Goal: Task Accomplishment & Management: Use online tool/utility

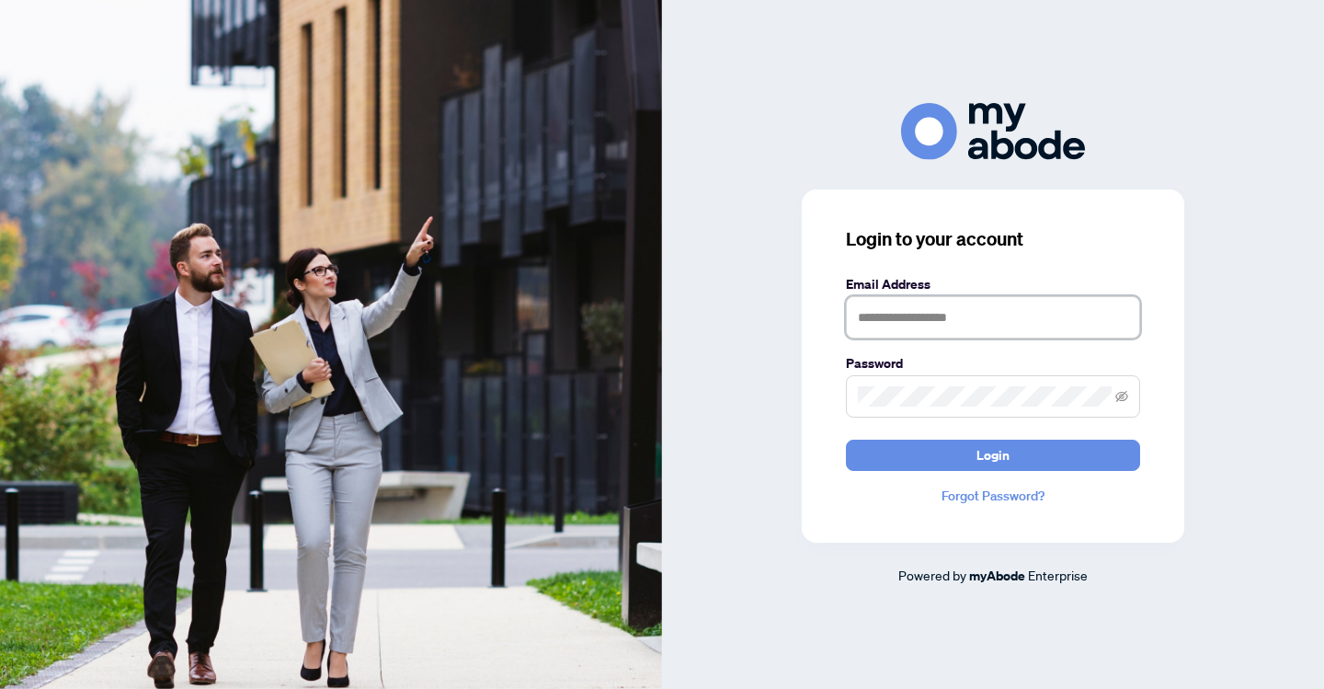
type input "**********"
click at [993, 454] on button "Login" at bounding box center [993, 455] width 294 height 31
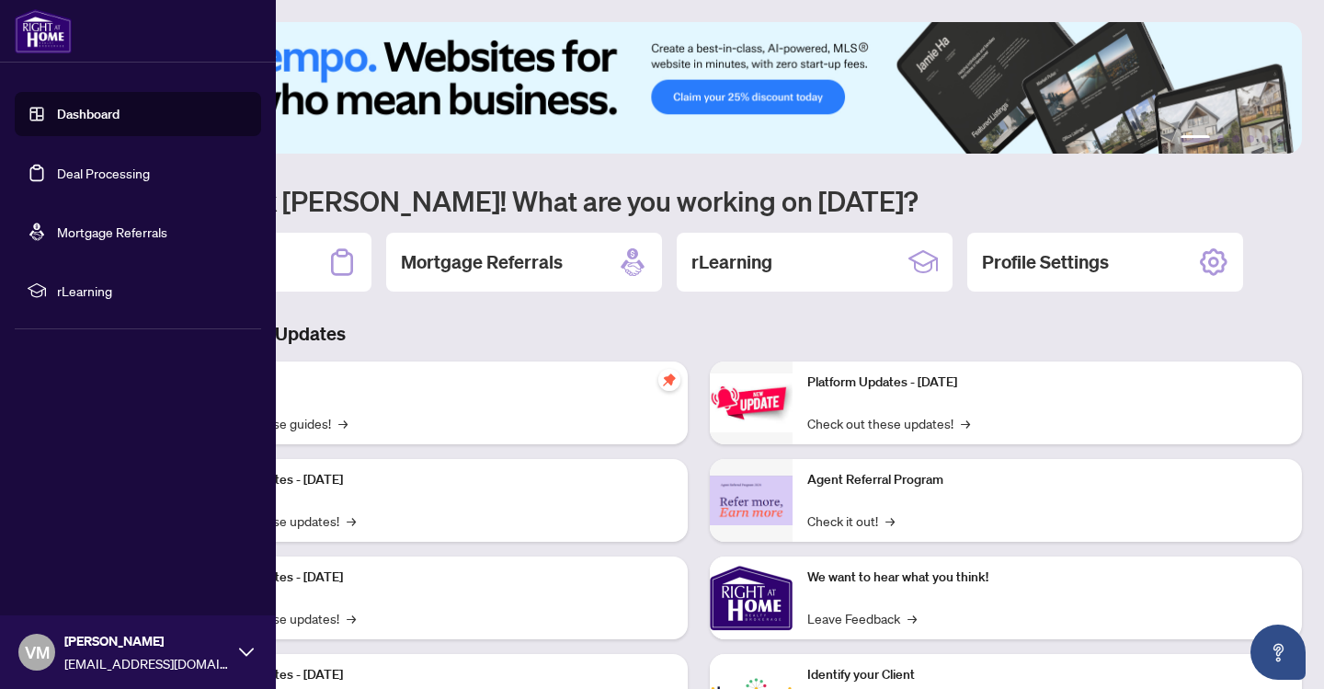
click at [91, 172] on link "Deal Processing" at bounding box center [103, 173] width 93 height 17
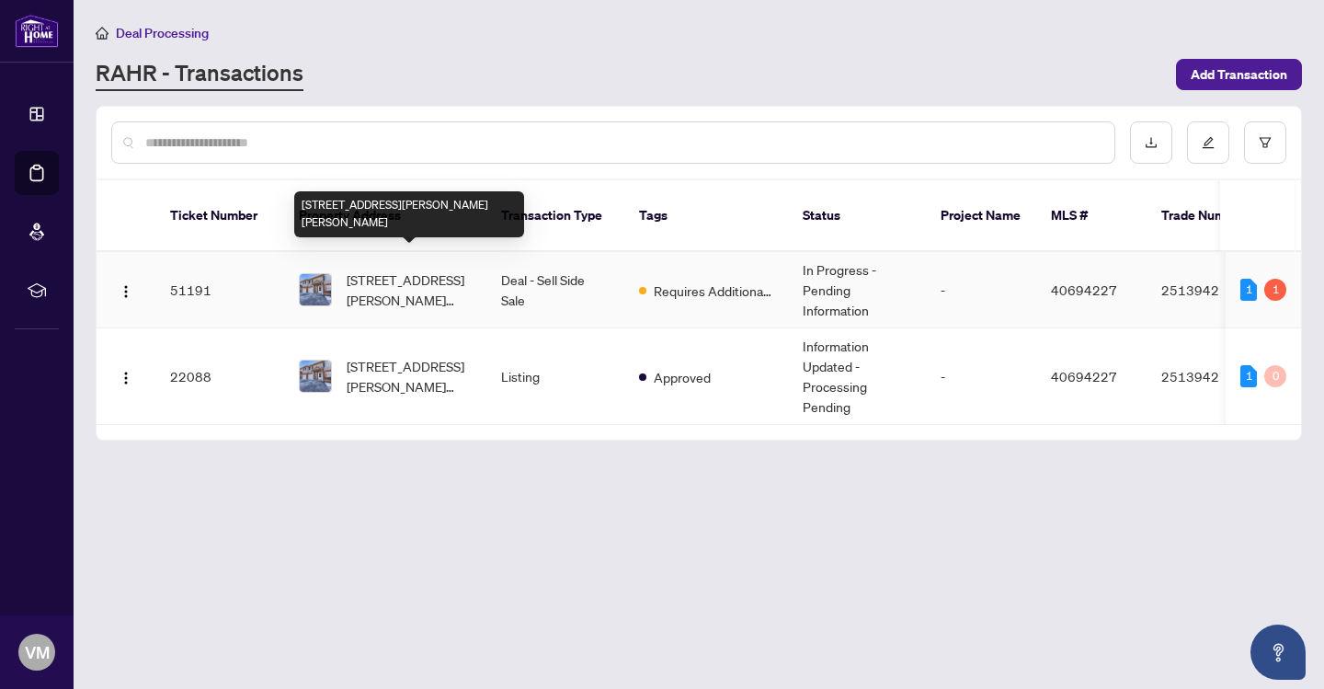
click at [423, 269] on span "[STREET_ADDRESS][PERSON_NAME][PERSON_NAME]" at bounding box center [409, 289] width 125 height 40
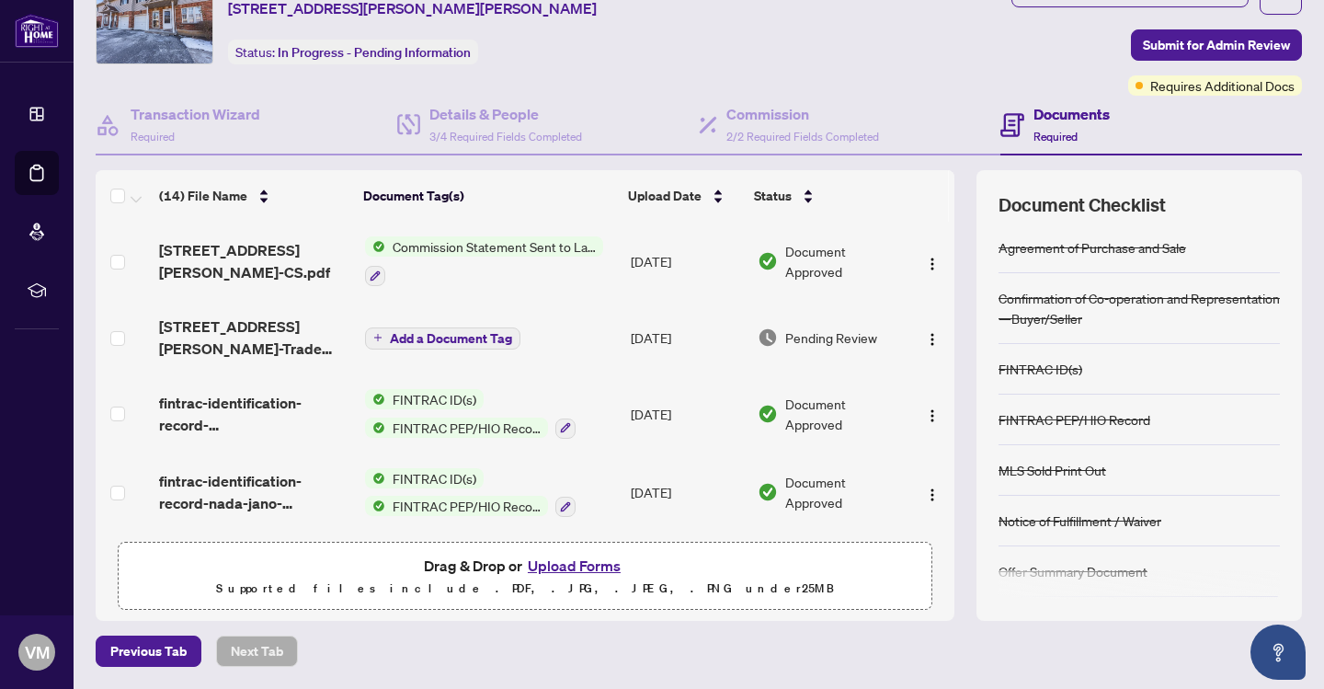
scroll to position [81, 0]
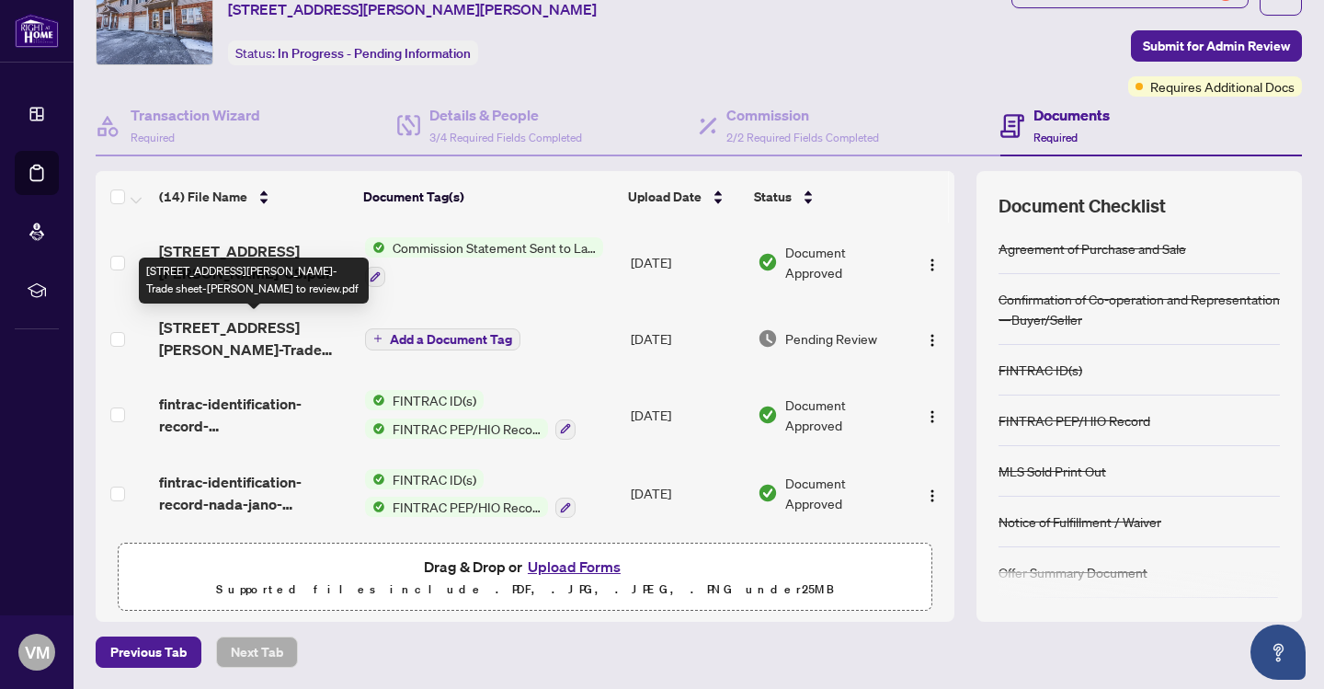
click at [271, 330] on span "[STREET_ADDRESS][PERSON_NAME]-Trade sheet-[PERSON_NAME] to review.pdf" at bounding box center [254, 338] width 191 height 44
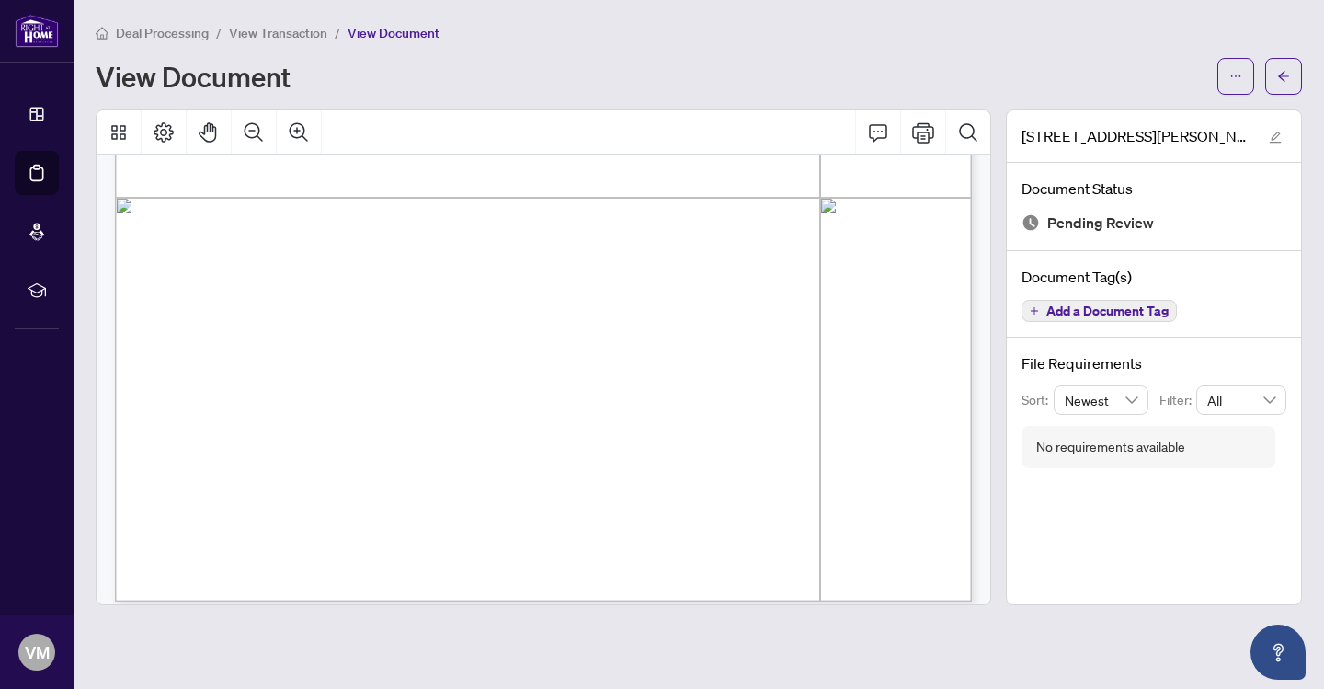
scroll to position [681, 0]
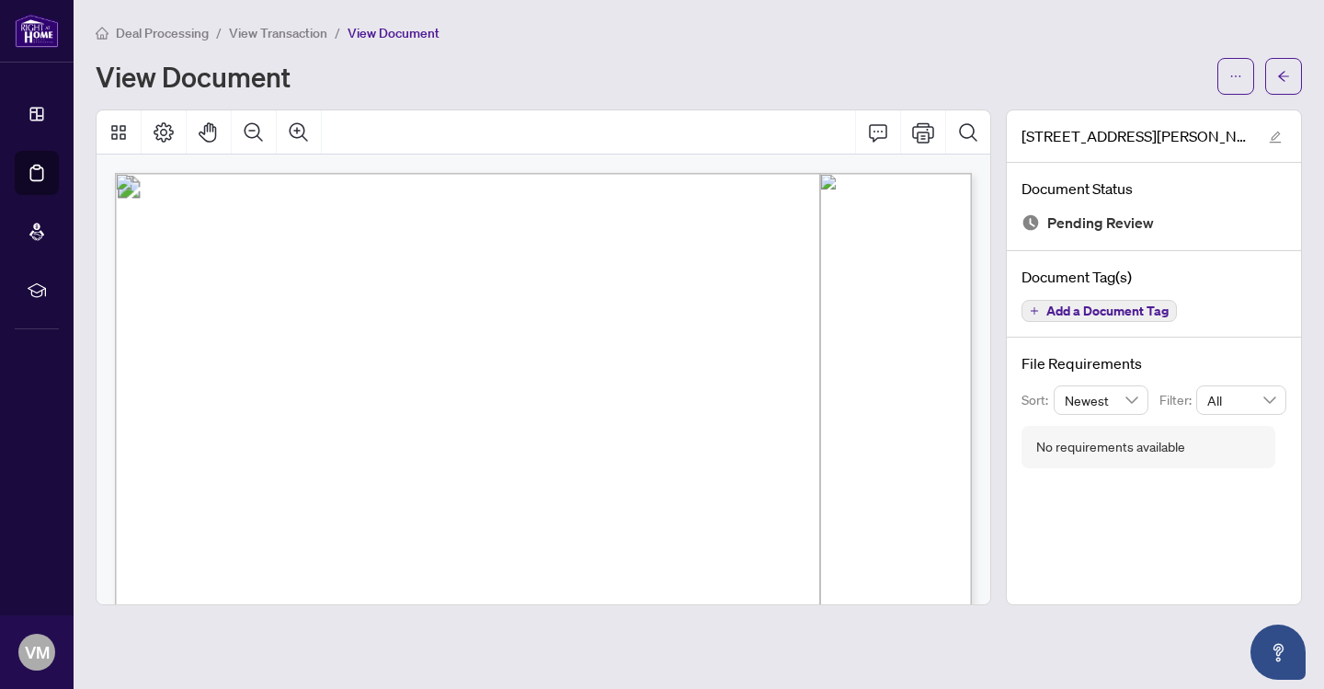
scroll to position [1, 0]
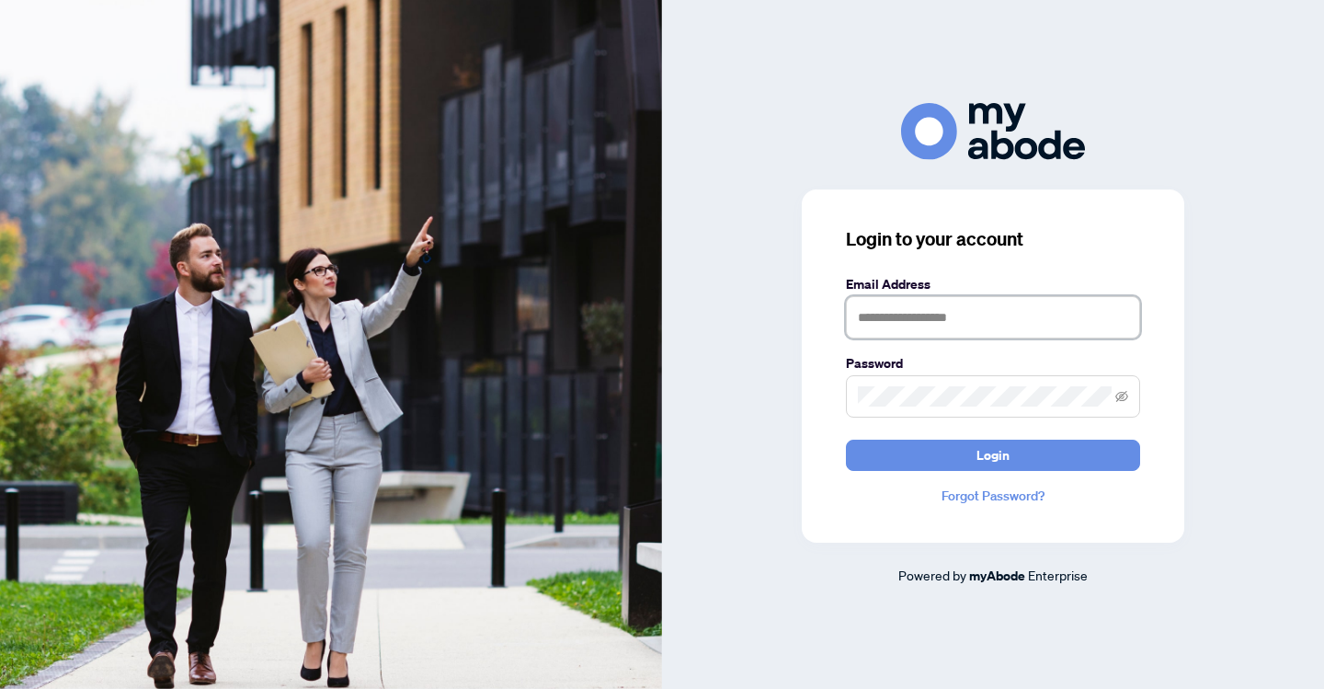
type input "**********"
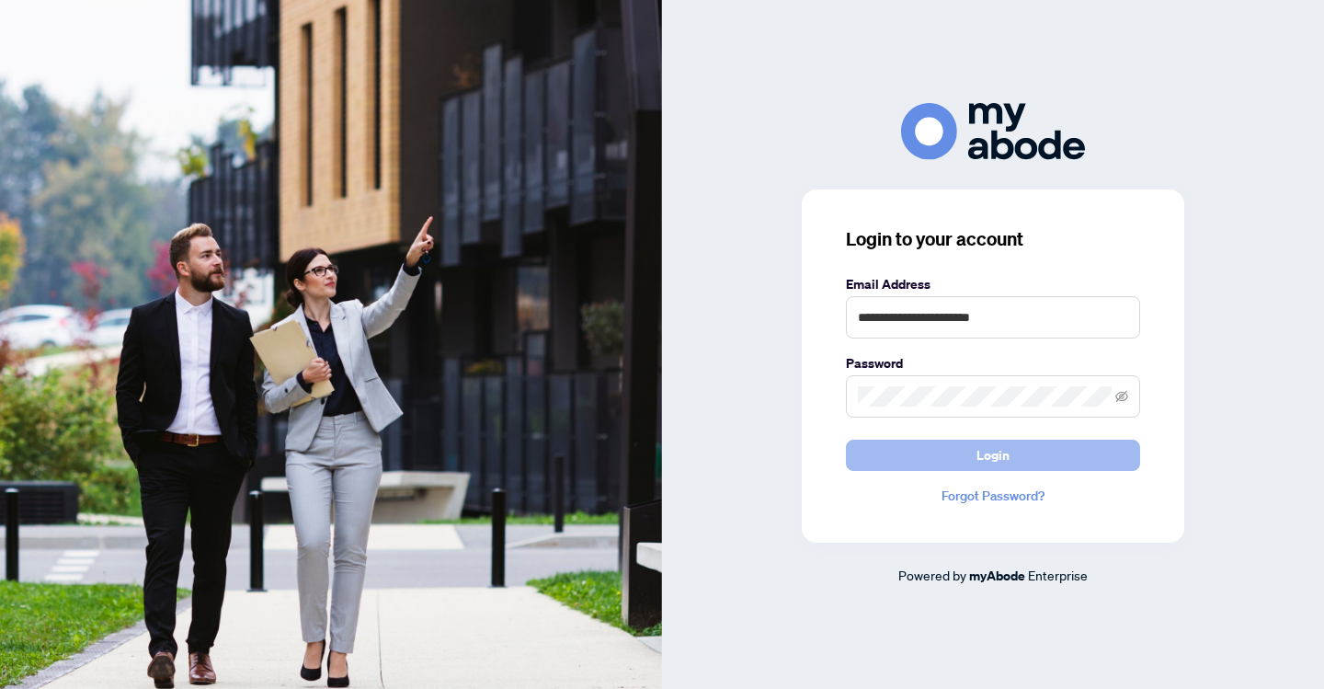
click at [992, 454] on span "Login" at bounding box center [993, 454] width 33 height 29
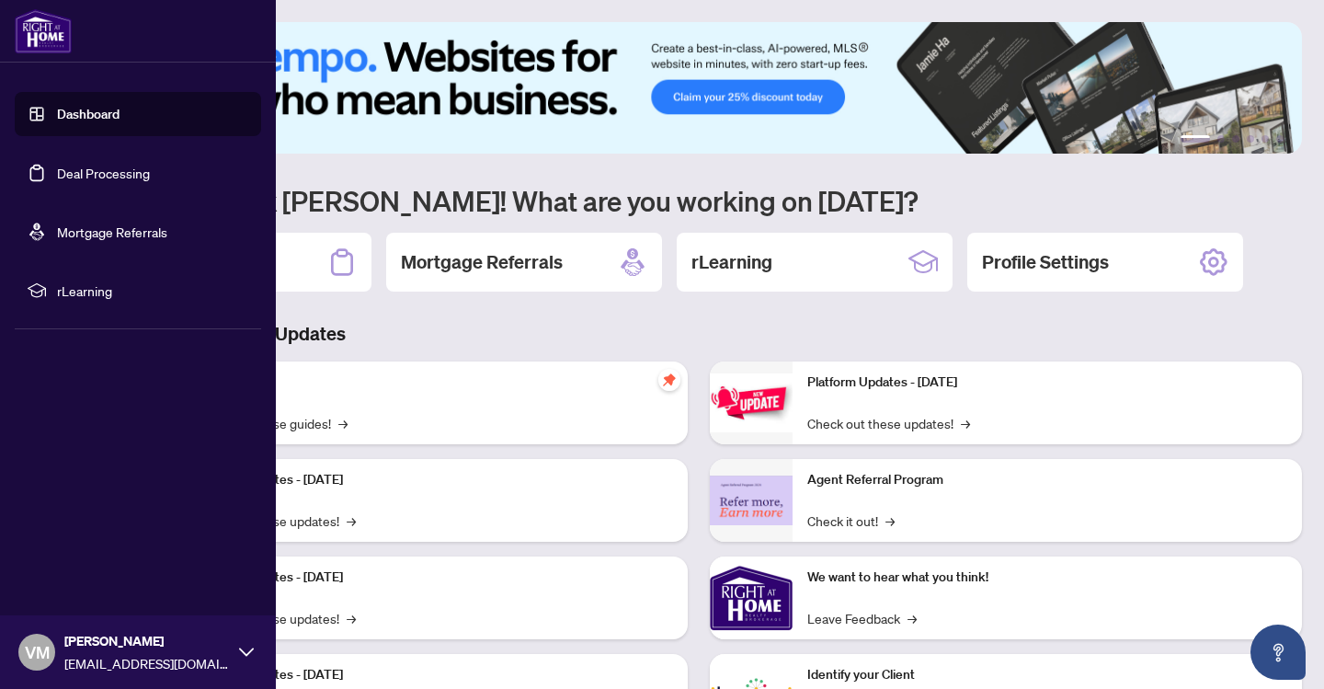
click at [118, 169] on link "Deal Processing" at bounding box center [103, 173] width 93 height 17
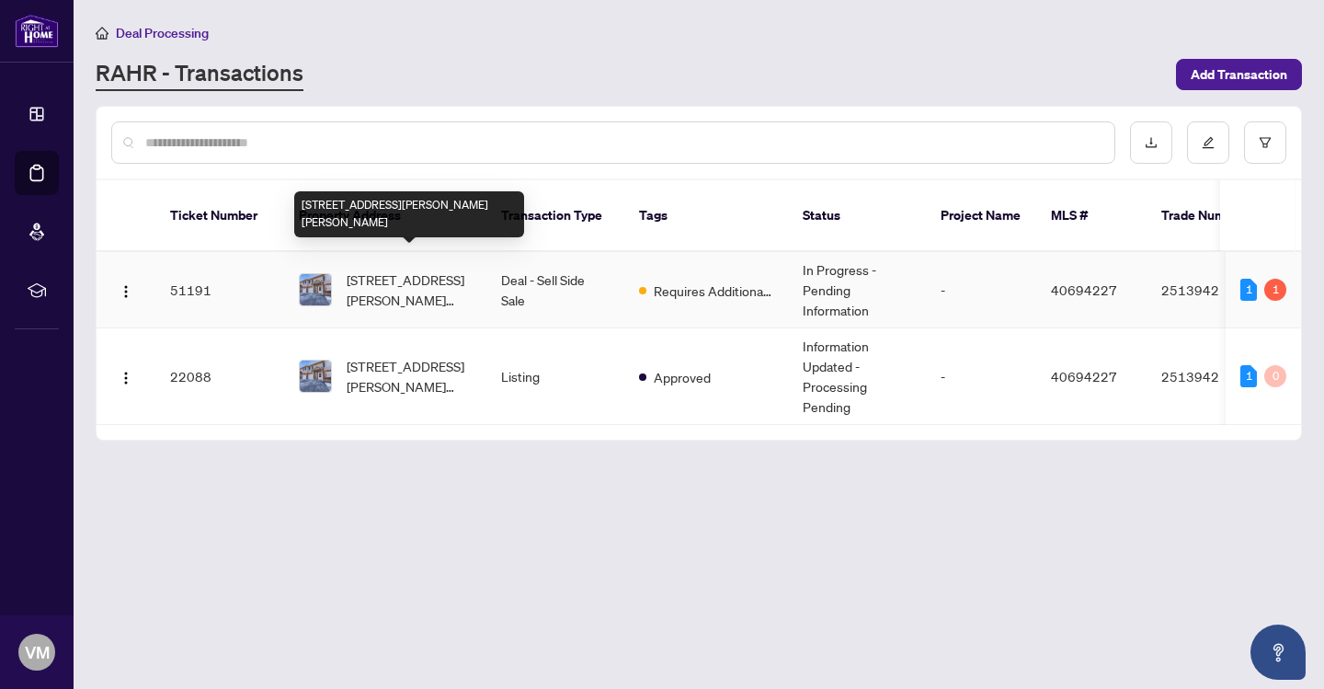
click at [380, 269] on span "18-996 Rymal Road East Road, Hamilton, ON L8W 3N5, Canada" at bounding box center [409, 289] width 125 height 40
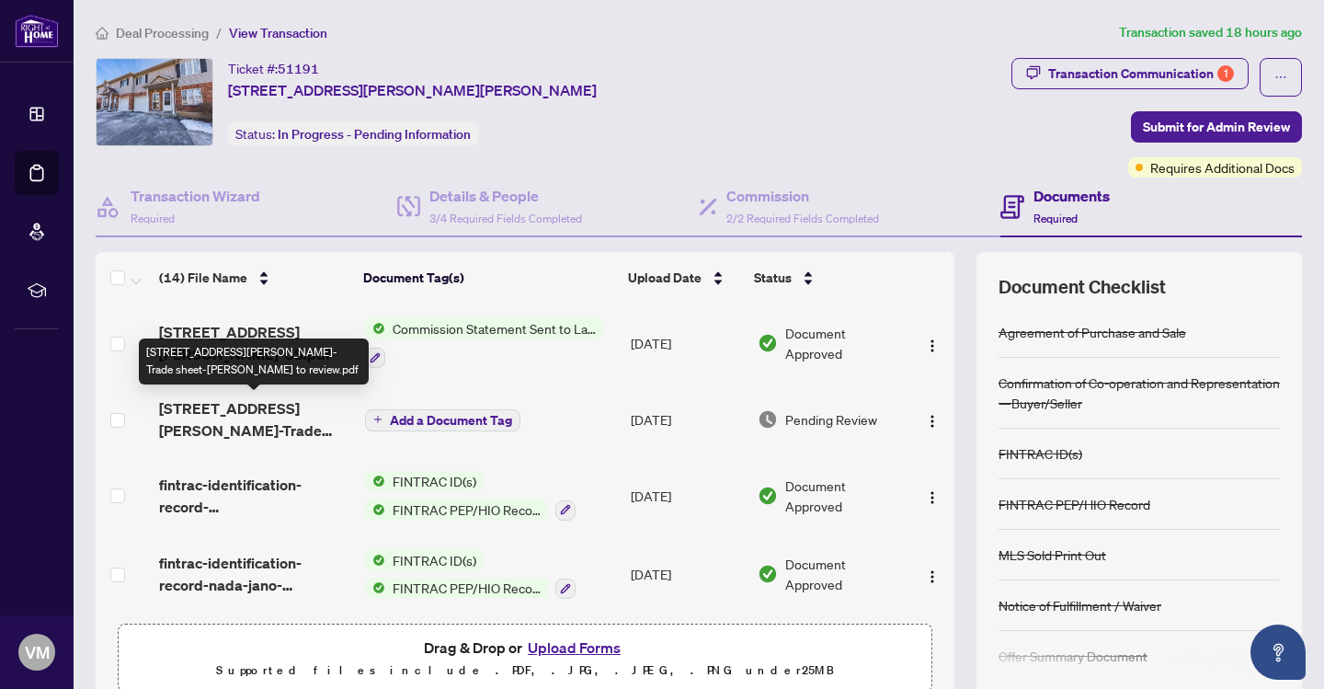
click at [287, 406] on span "966 Rymal Rd E 18-Trade sheet-Viktor to review.pdf" at bounding box center [254, 419] width 191 height 44
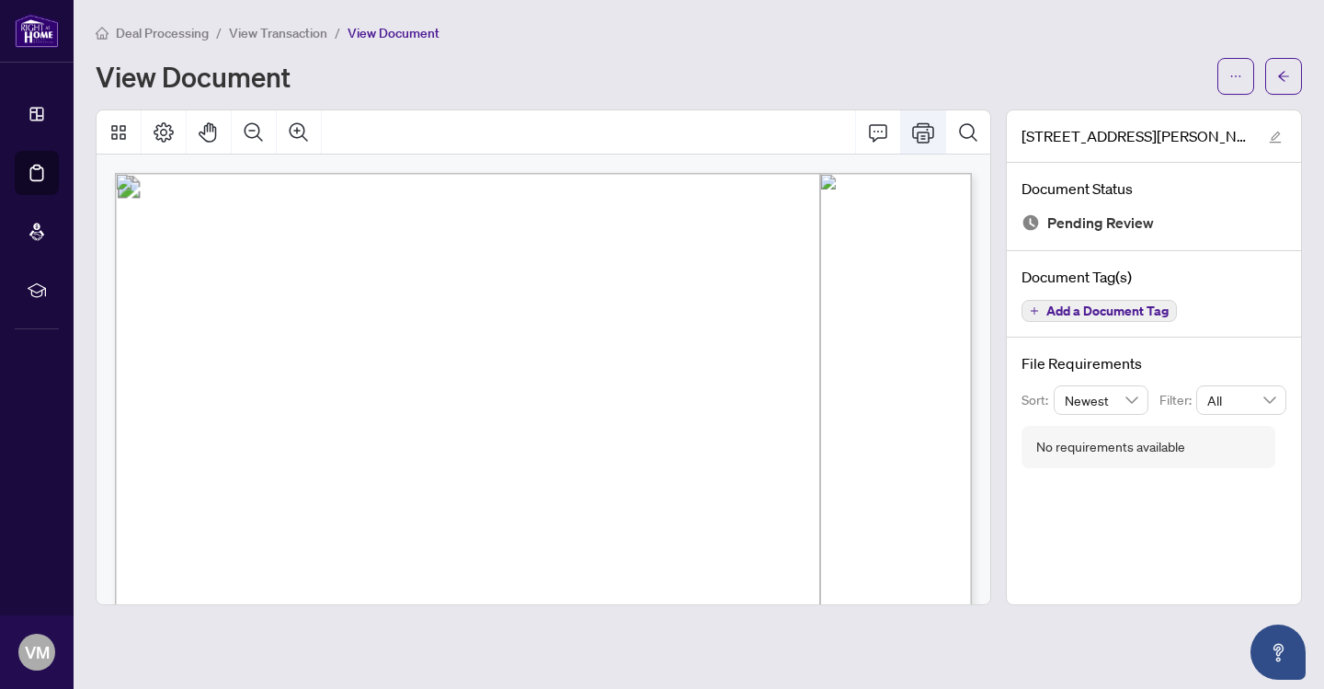
click at [926, 134] on icon "Print" at bounding box center [923, 132] width 22 height 22
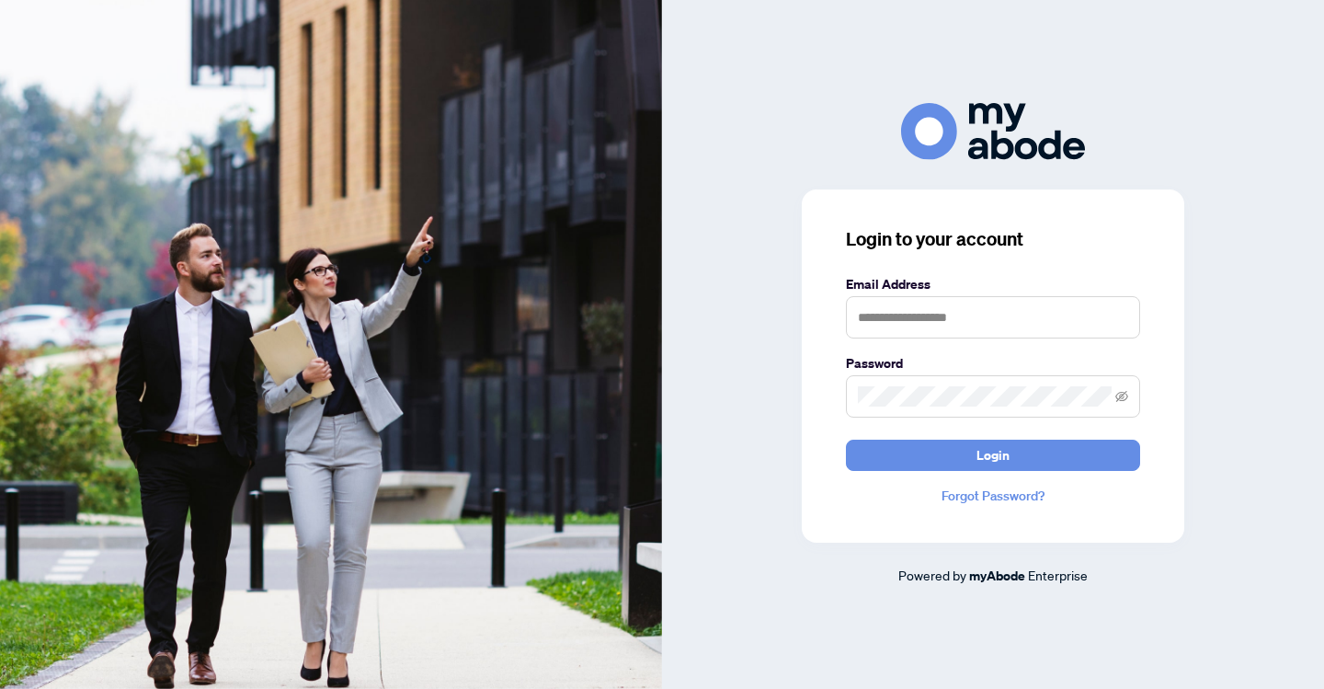
click at [995, 318] on input "text" at bounding box center [993, 317] width 294 height 42
click at [961, 324] on input "text" at bounding box center [993, 317] width 294 height 42
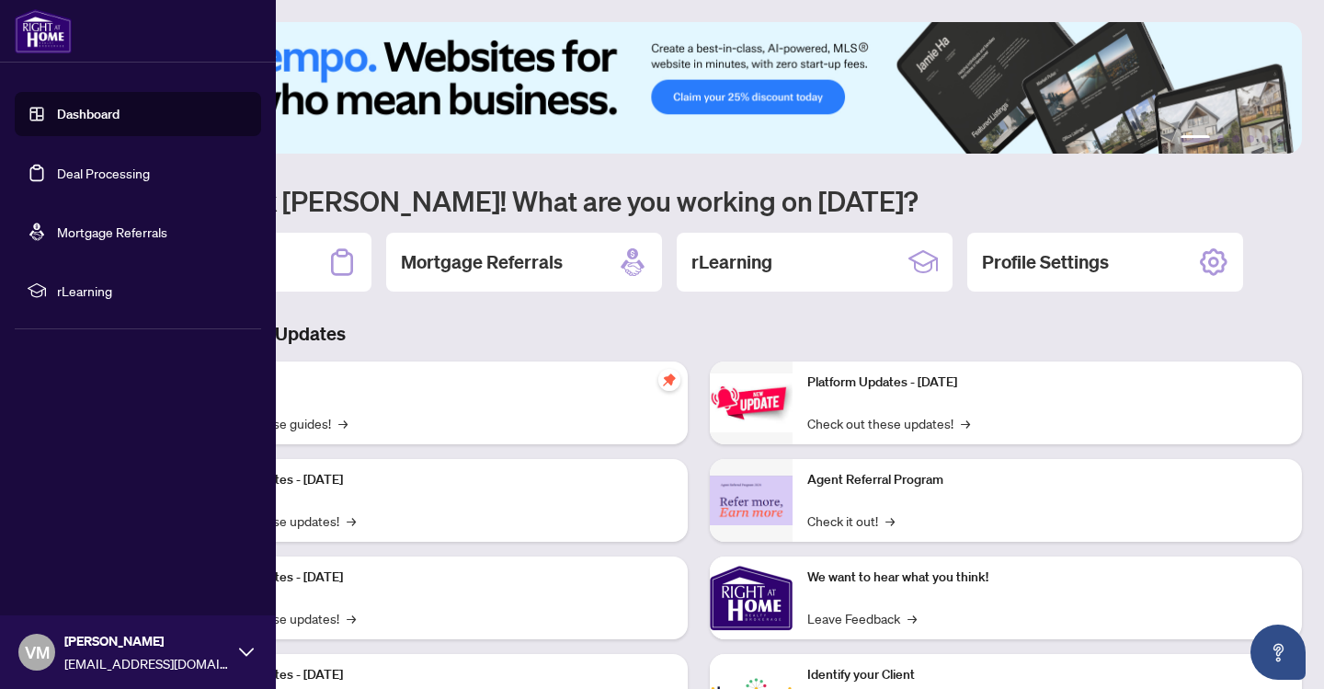
click at [100, 174] on link "Deal Processing" at bounding box center [103, 173] width 93 height 17
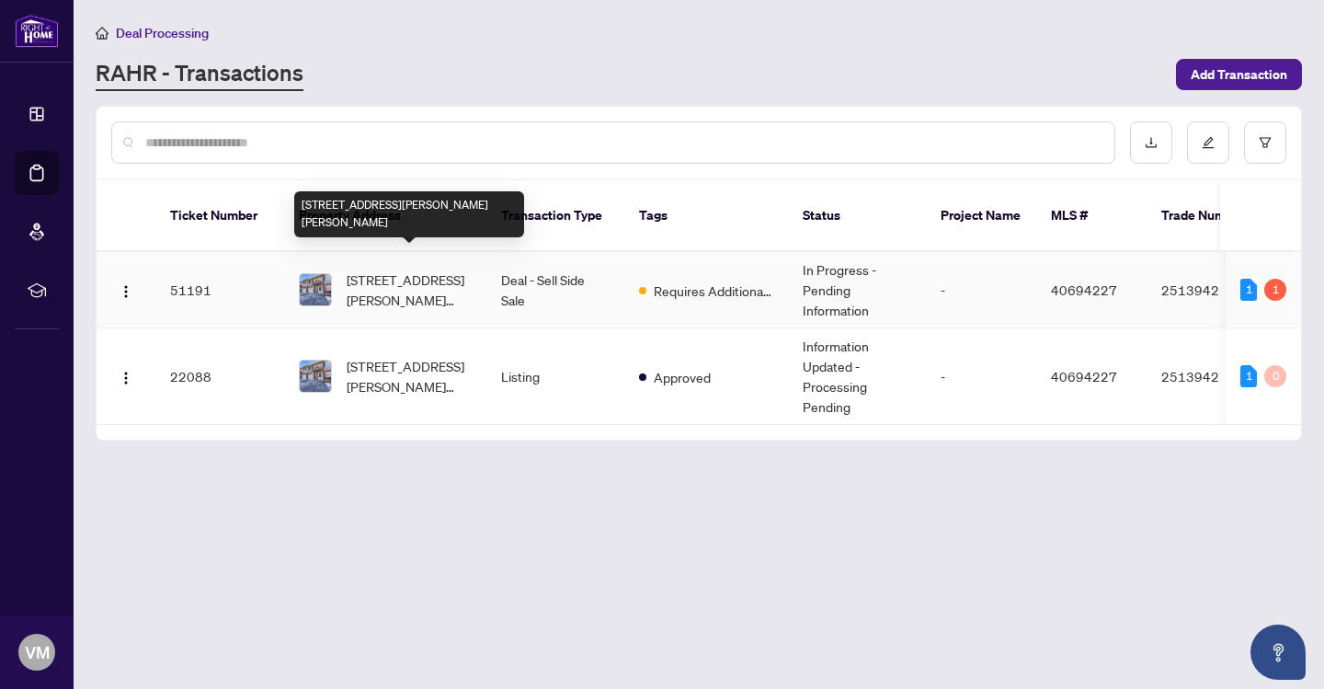
click at [418, 269] on span "[STREET_ADDRESS][PERSON_NAME][PERSON_NAME]" at bounding box center [409, 289] width 125 height 40
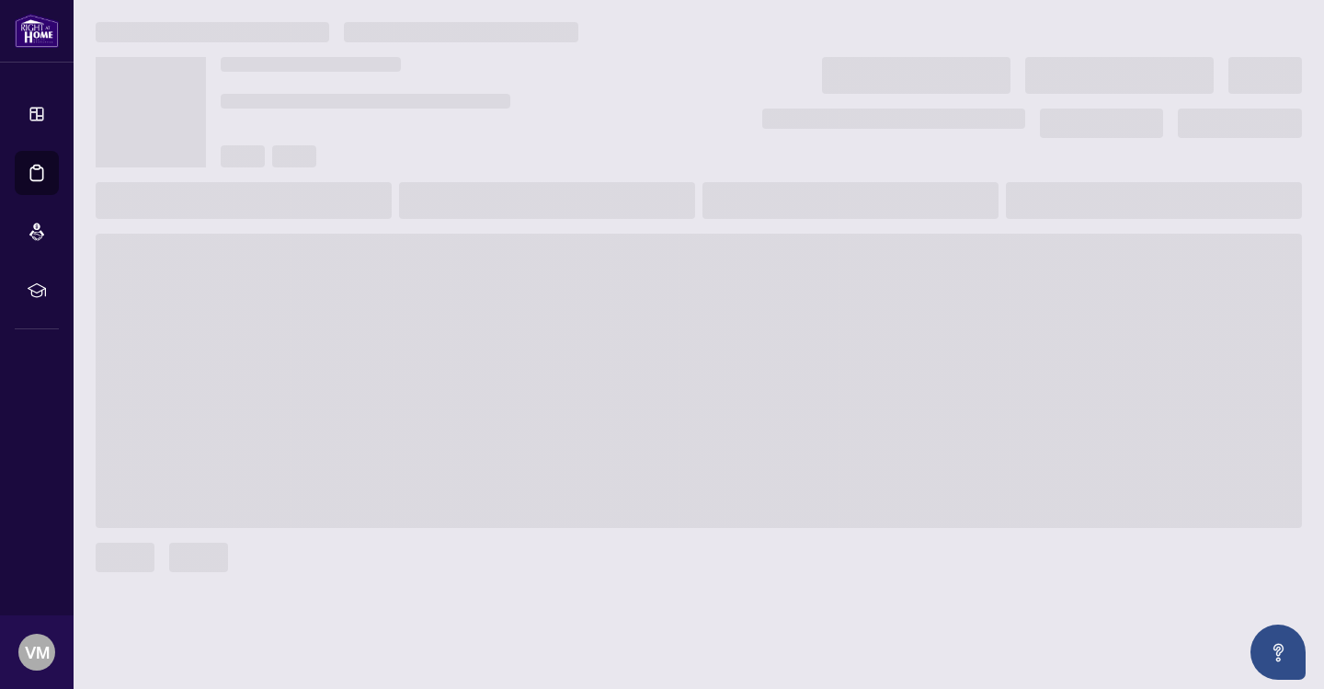
click at [418, 268] on span at bounding box center [699, 381] width 1206 height 294
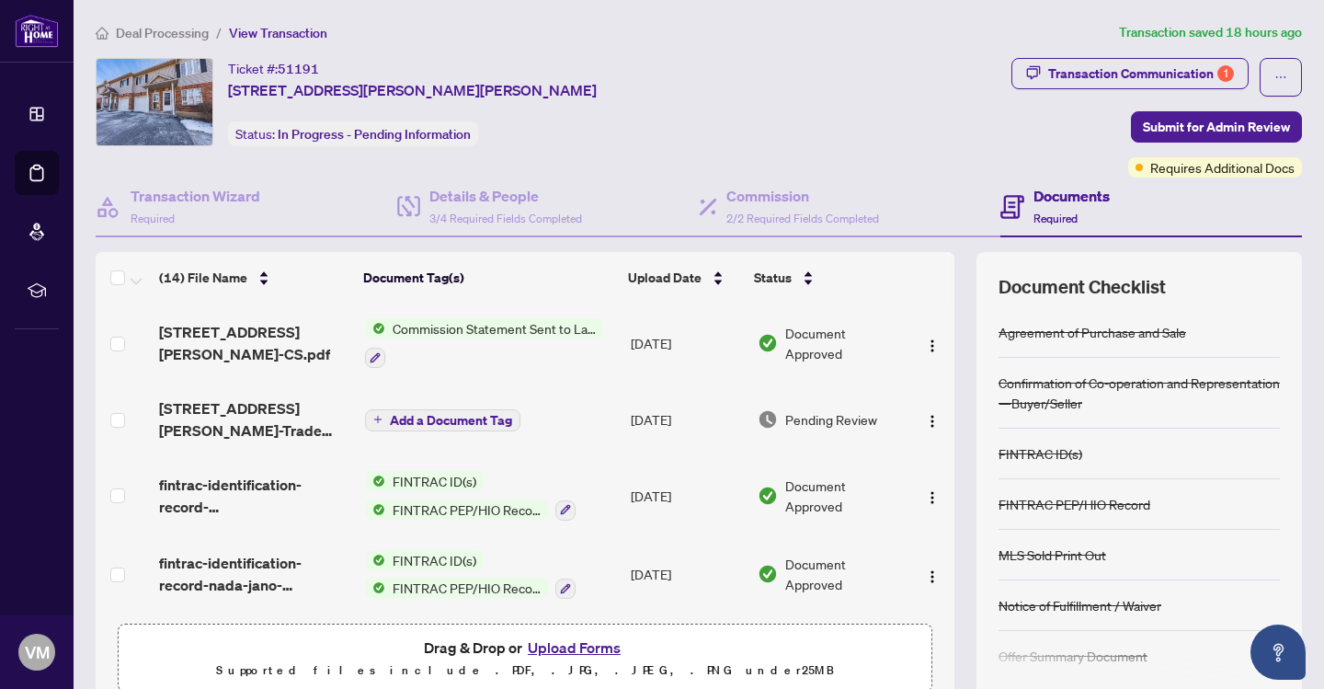
click at [766, 431] on td "Pending Review" at bounding box center [829, 420] width 159 height 74
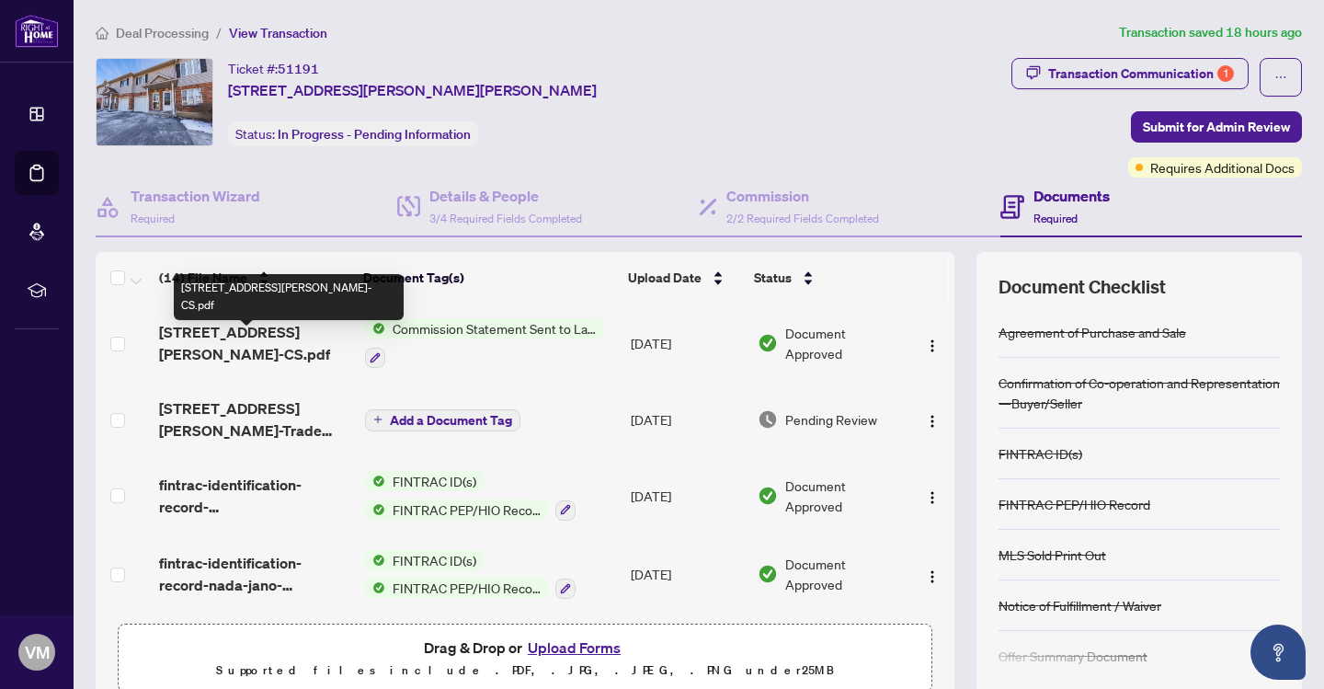
click at [259, 342] on span "[STREET_ADDRESS][PERSON_NAME]-CS.pdf" at bounding box center [254, 343] width 191 height 44
click at [229, 340] on span "[STREET_ADDRESS][PERSON_NAME]-CS.pdf" at bounding box center [254, 343] width 191 height 44
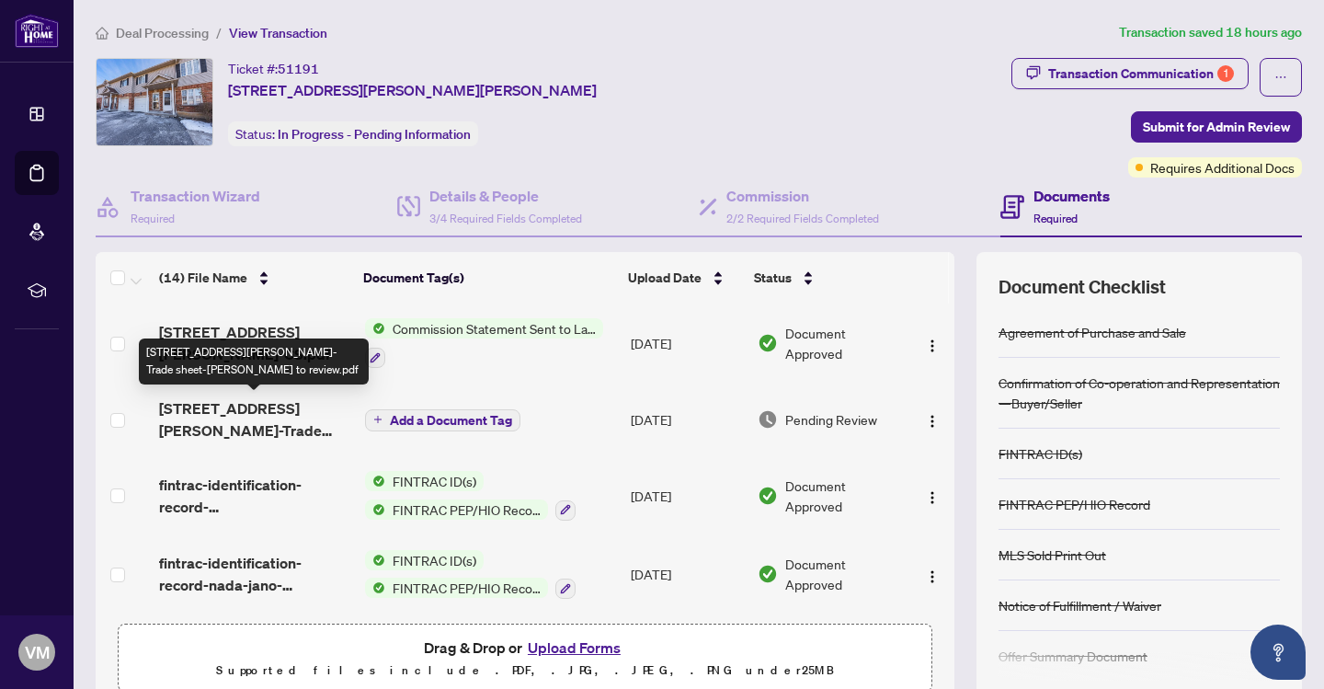
click at [252, 416] on span "[STREET_ADDRESS][PERSON_NAME]-Trade sheet-[PERSON_NAME] to review.pdf" at bounding box center [254, 419] width 191 height 44
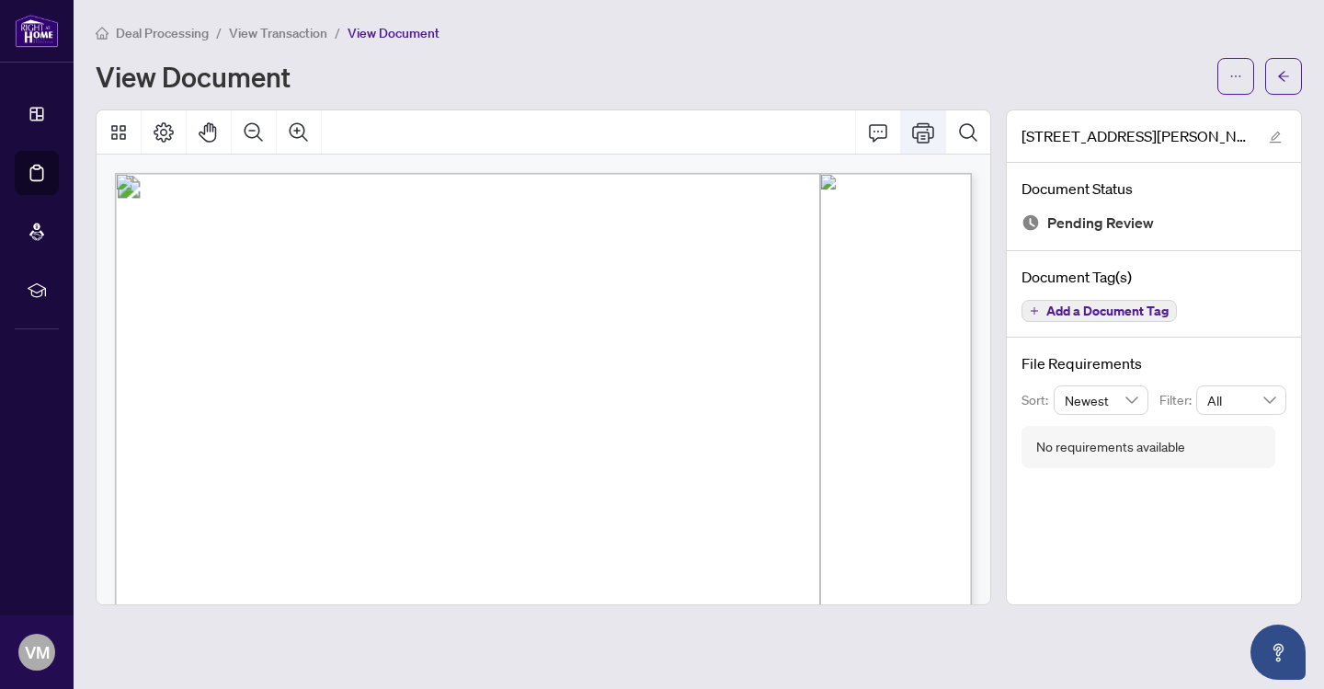
click at [924, 130] on icon "Print" at bounding box center [923, 132] width 22 height 22
